Goal: Answer question/provide support

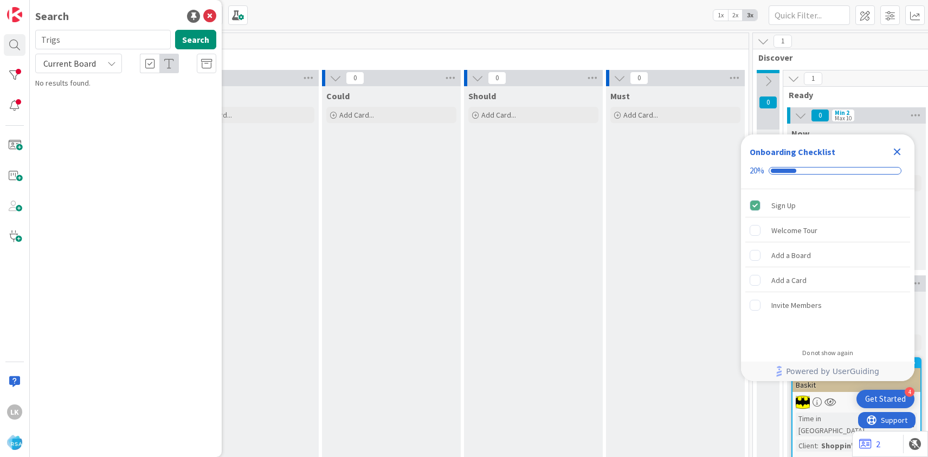
type input "Trigs"
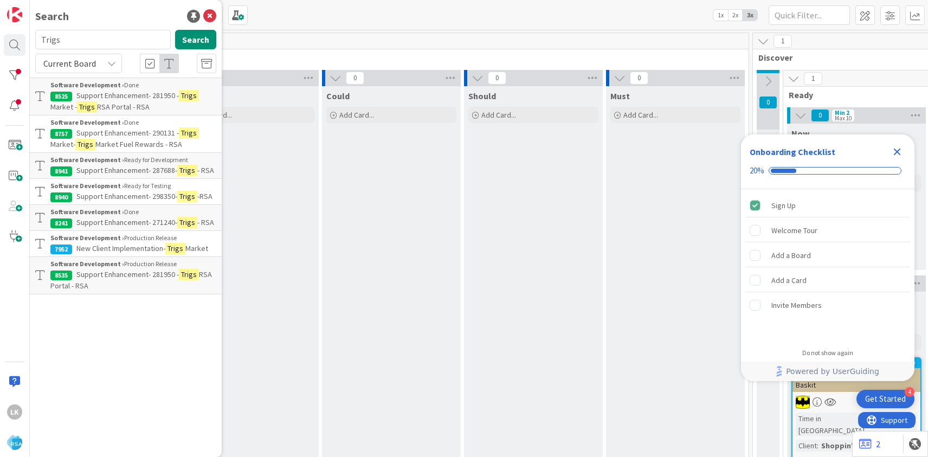
click at [82, 196] on span "Support Enhancement- 298350-" at bounding box center [126, 196] width 101 height 10
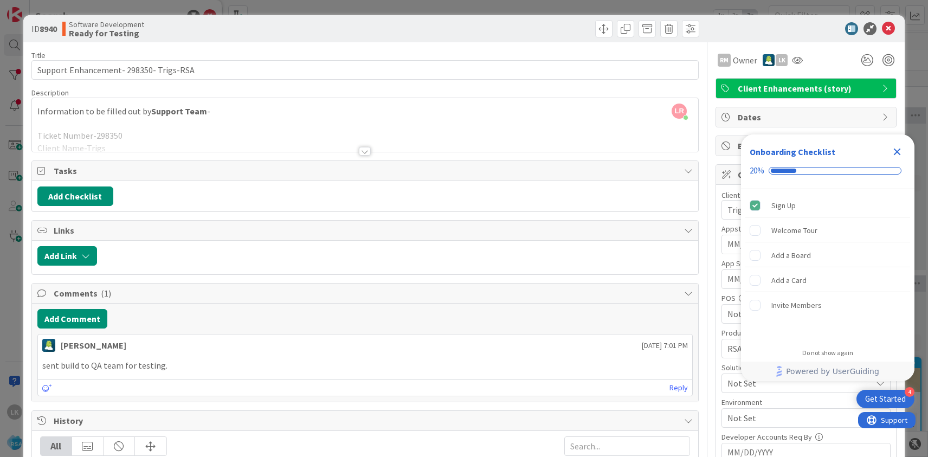
click at [899, 151] on icon "Close Checklist" at bounding box center [896, 151] width 13 height 13
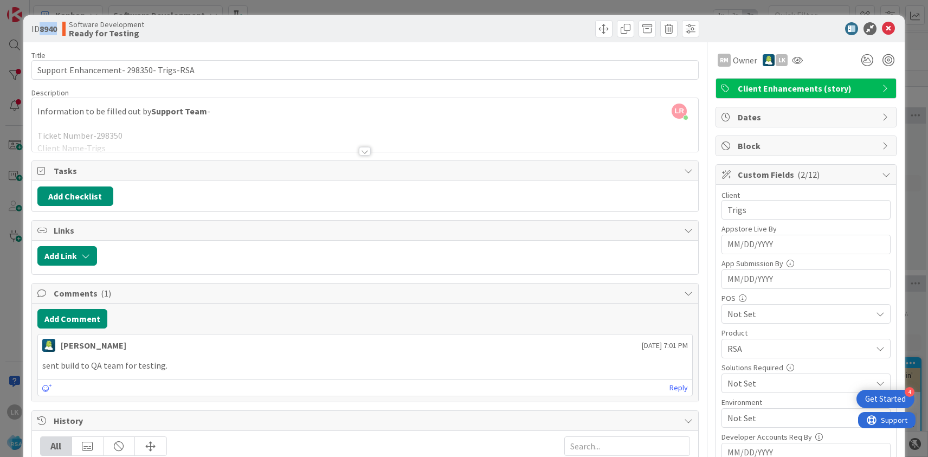
drag, startPoint x: 41, startPoint y: 28, endPoint x: 58, endPoint y: 29, distance: 17.4
click at [57, 29] on b "8940" at bounding box center [48, 28] width 17 height 11
copy b "8940"
click at [889, 31] on icon at bounding box center [888, 28] width 13 height 13
